Goal: Use online tool/utility: Utilize a website feature to perform a specific function

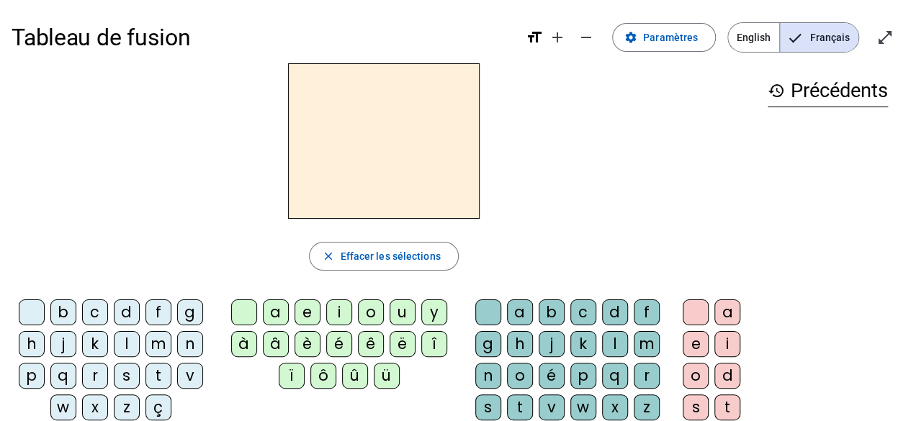
click at [127, 370] on div "s" at bounding box center [127, 376] width 26 height 26
click at [277, 310] on div "a" at bounding box center [276, 313] width 26 height 26
click at [127, 341] on div "l" at bounding box center [127, 344] width 26 height 26
click at [309, 310] on div "e" at bounding box center [308, 313] width 26 height 26
click at [399, 306] on div "u" at bounding box center [403, 313] width 26 height 26
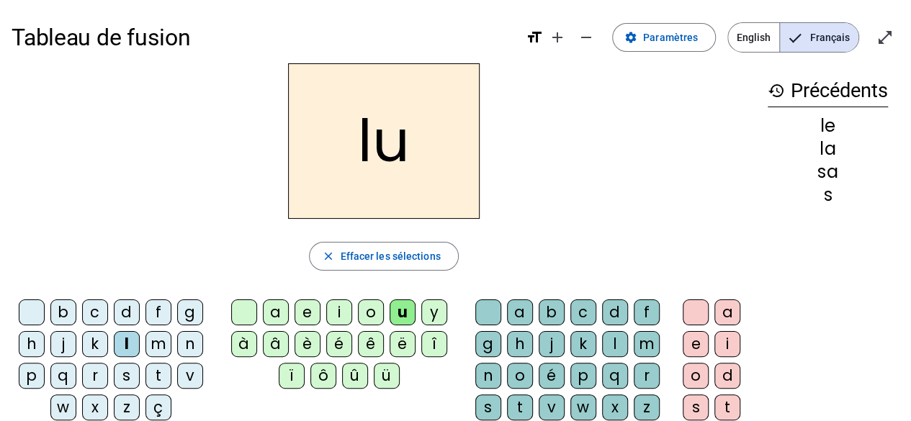
click at [153, 373] on div "t" at bounding box center [158, 376] width 26 height 26
click at [305, 307] on div "e" at bounding box center [308, 313] width 26 height 26
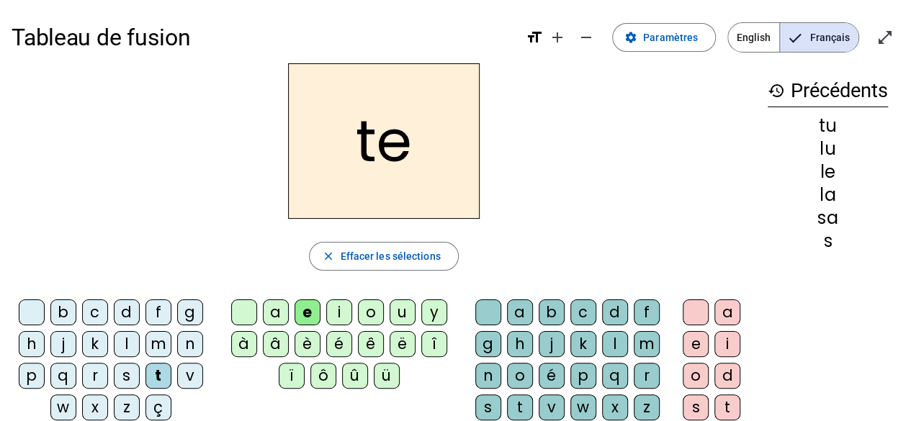
click at [282, 310] on div "a" at bounding box center [276, 313] width 26 height 26
click at [125, 341] on div "l" at bounding box center [127, 344] width 26 height 26
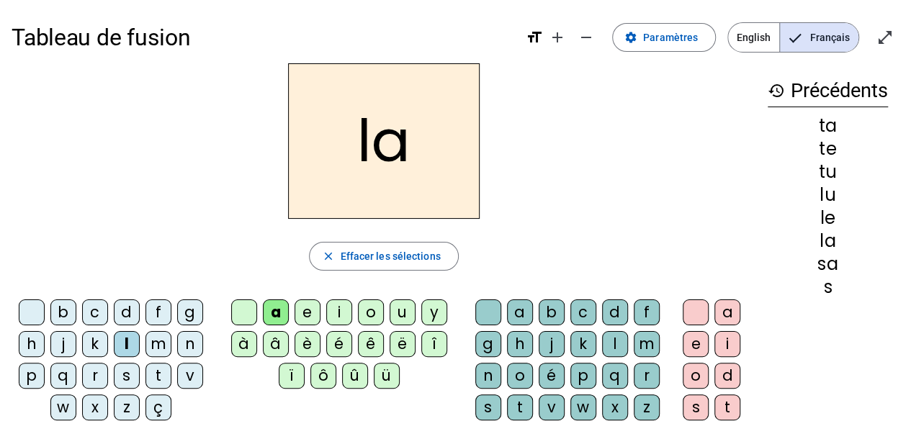
click at [305, 308] on div "e" at bounding box center [308, 313] width 26 height 26
click at [405, 314] on div "u" at bounding box center [403, 313] width 26 height 26
click at [161, 376] on div "t" at bounding box center [158, 376] width 26 height 26
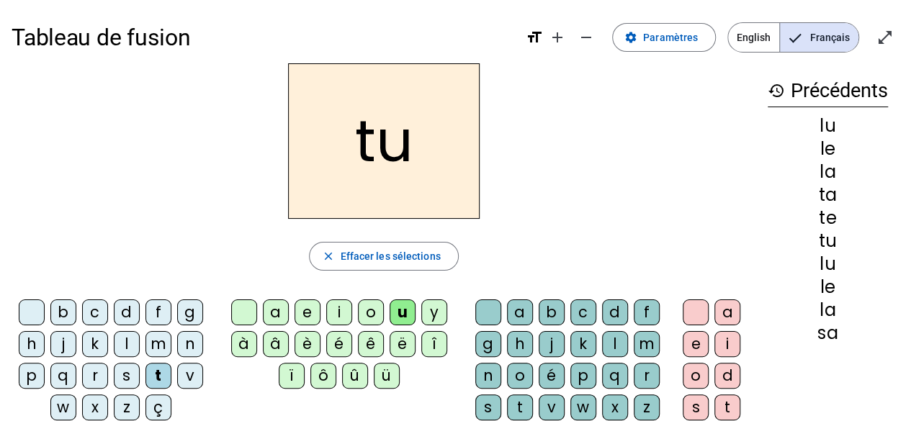
click at [307, 314] on div "e" at bounding box center [308, 313] width 26 height 26
click at [275, 310] on div "a" at bounding box center [276, 313] width 26 height 26
click at [62, 338] on div "j" at bounding box center [63, 344] width 26 height 26
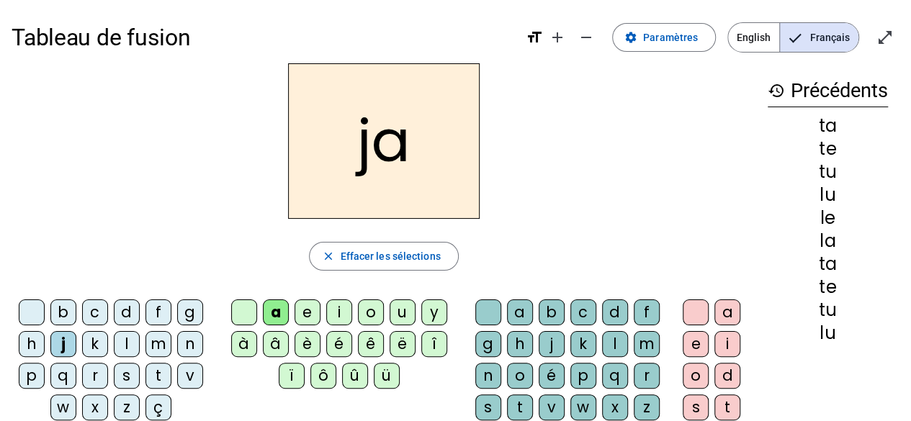
click at [305, 315] on div "e" at bounding box center [308, 313] width 26 height 26
click at [368, 315] on div "o" at bounding box center [371, 313] width 26 height 26
click at [403, 306] on div "u" at bounding box center [403, 313] width 26 height 26
click at [341, 313] on div "i" at bounding box center [339, 313] width 26 height 26
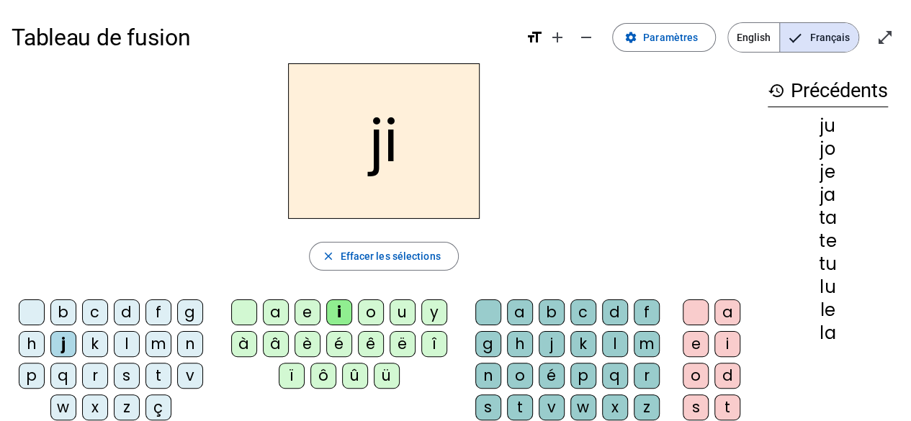
click at [426, 308] on div "y" at bounding box center [434, 313] width 26 height 26
